Goal: Task Accomplishment & Management: Complete application form

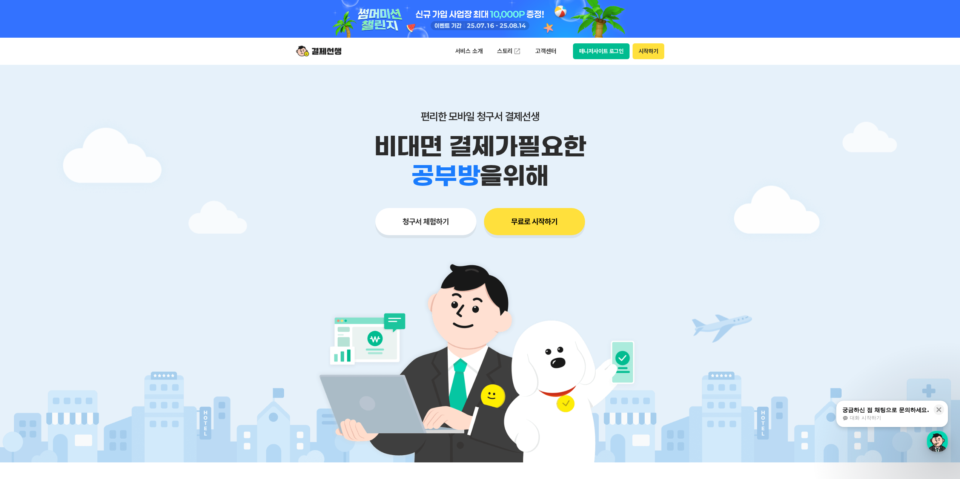
click at [613, 57] on button "매니저사이트 로그인" at bounding box center [601, 51] width 57 height 16
click at [603, 48] on button "매니저사이트 로그인" at bounding box center [601, 51] width 57 height 16
click at [608, 49] on button "매니저사이트 로그인" at bounding box center [601, 51] width 57 height 16
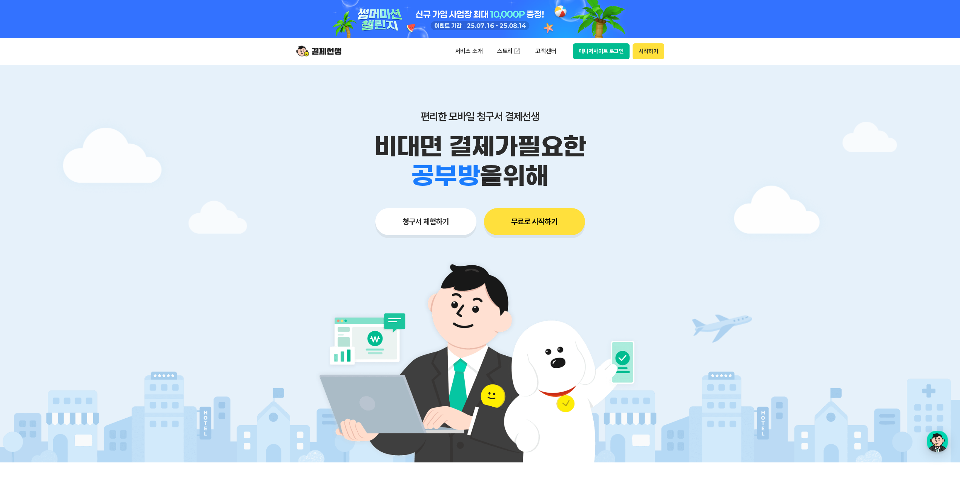
click at [596, 53] on button "매니저사이트 로그인" at bounding box center [601, 51] width 57 height 16
click at [614, 56] on button "매니저사이트 로그인" at bounding box center [601, 51] width 57 height 16
click at [533, 216] on button "무료로 시작하기" at bounding box center [534, 221] width 101 height 27
click at [616, 53] on button "매니저사이트 로그인" at bounding box center [601, 51] width 57 height 16
